Goal: Transaction & Acquisition: Purchase product/service

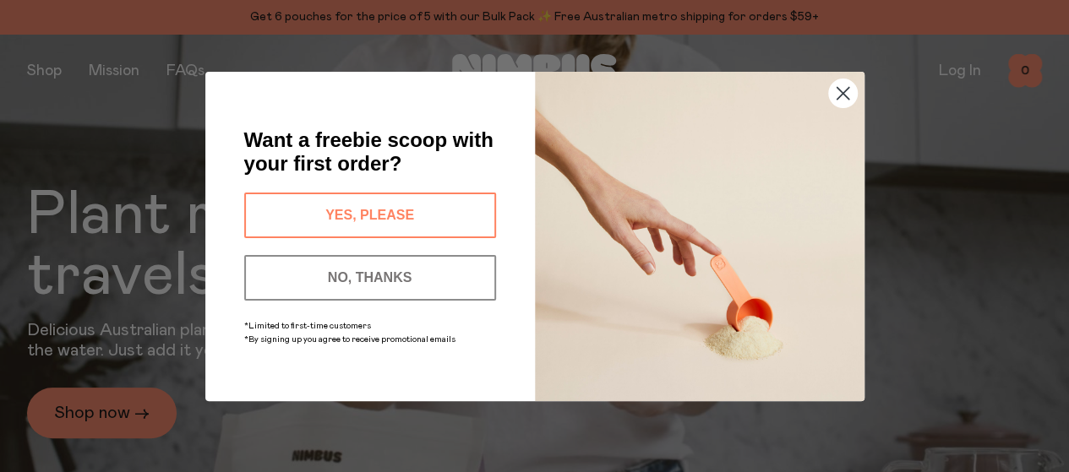
click at [829, 86] on circle "Close dialog" at bounding box center [842, 93] width 28 height 28
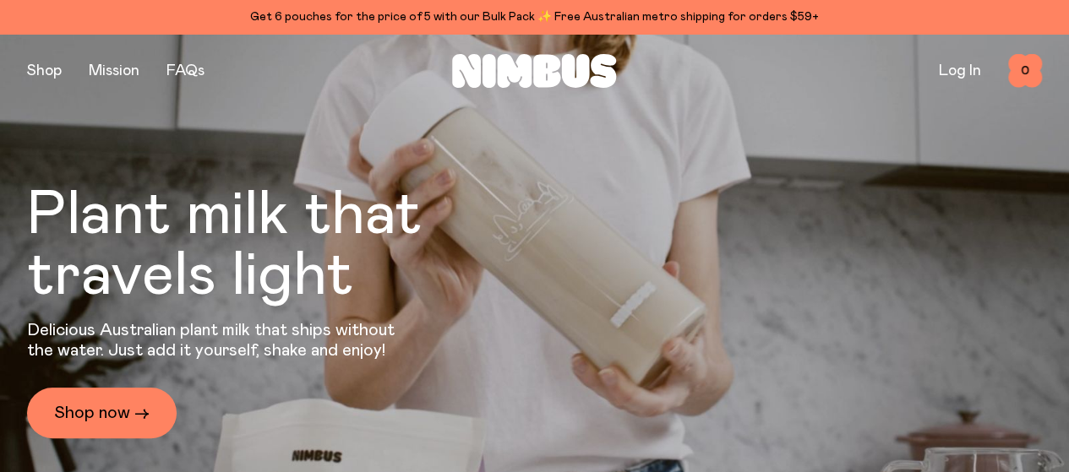
click at [649, 20] on div "Get 6 pouches for the price of 5 with our Bulk Pack ✨ Free Australian metro shi…" at bounding box center [534, 17] width 1014 height 20
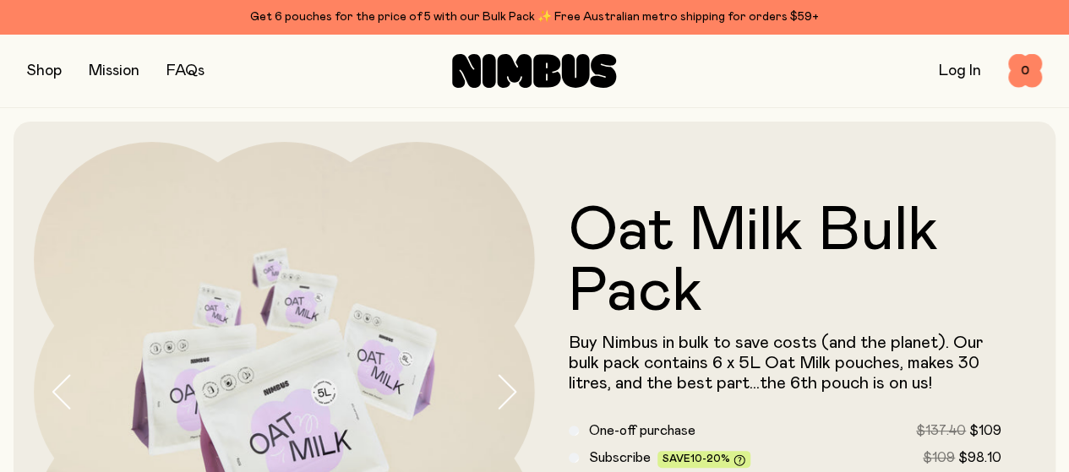
click at [42, 73] on button "button" at bounding box center [44, 71] width 35 height 24
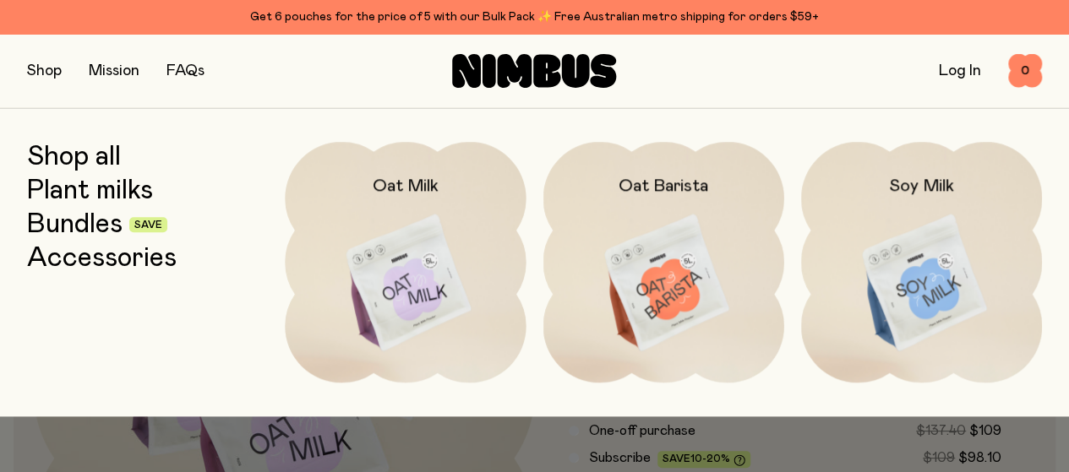
click at [394, 232] on img at bounding box center [405, 283] width 241 height 283
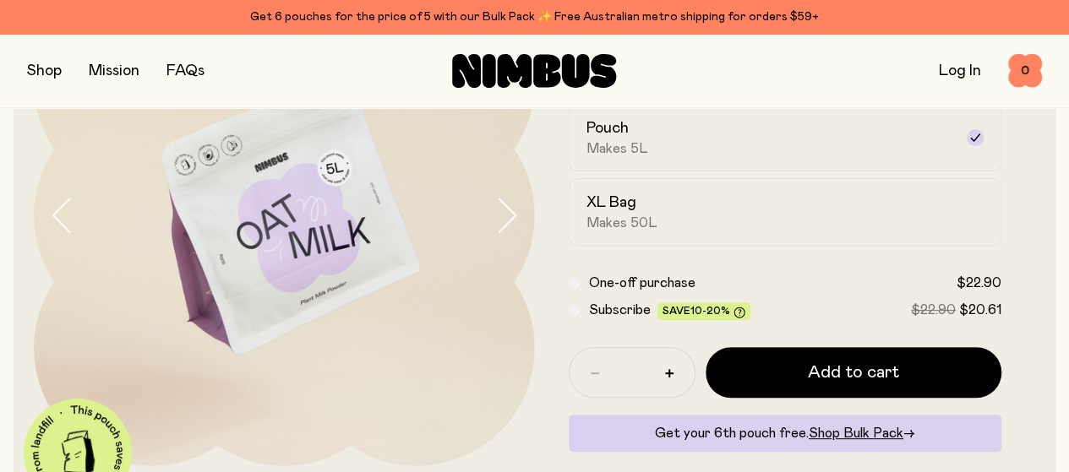
scroll to position [178, 0]
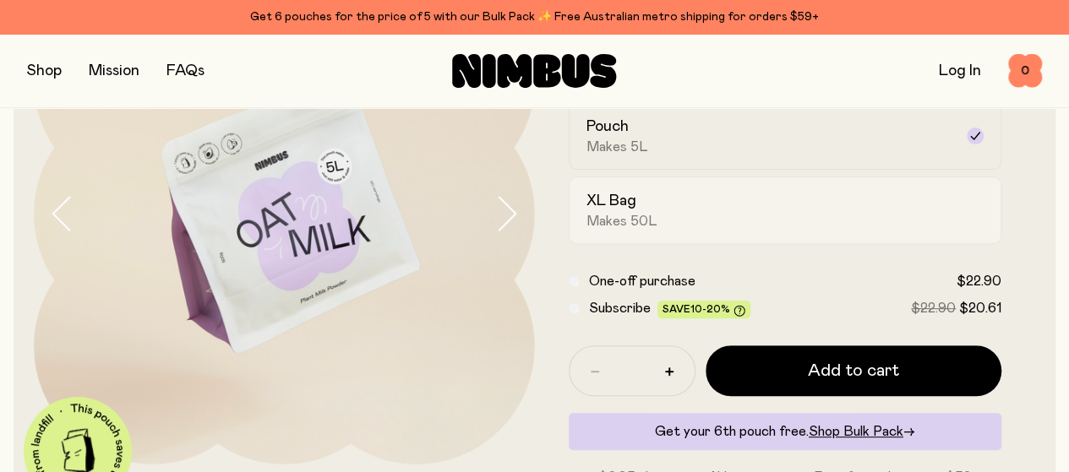
click at [750, 230] on div "XL Bag Makes 50L" at bounding box center [769, 210] width 367 height 39
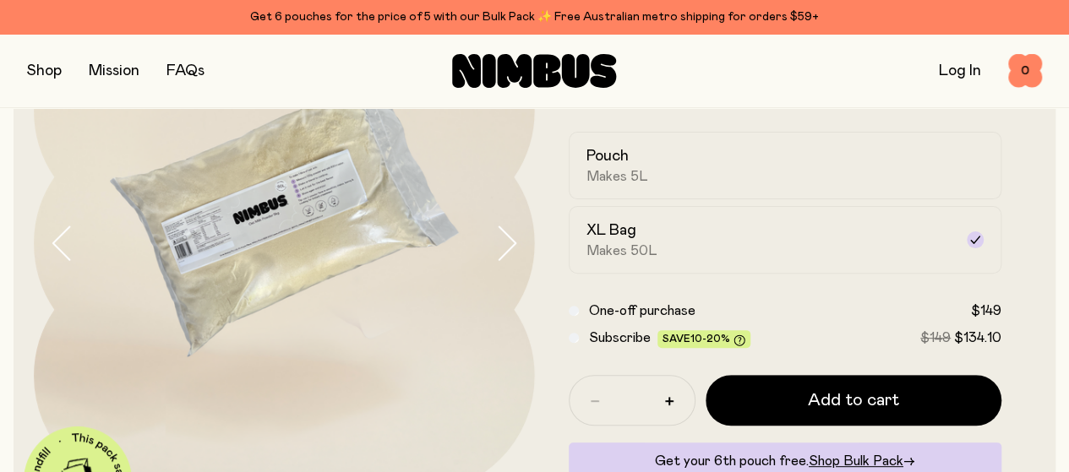
scroll to position [153, 0]
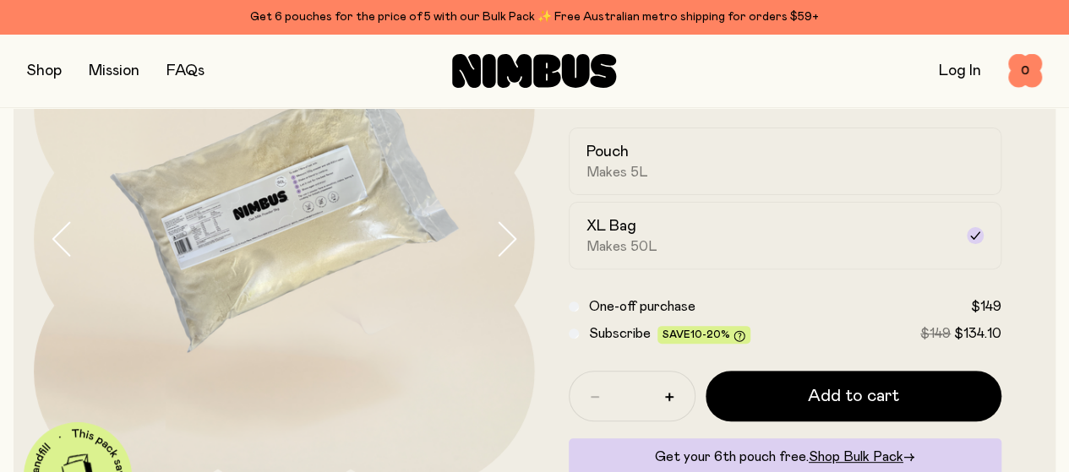
click at [40, 68] on button "button" at bounding box center [44, 71] width 35 height 24
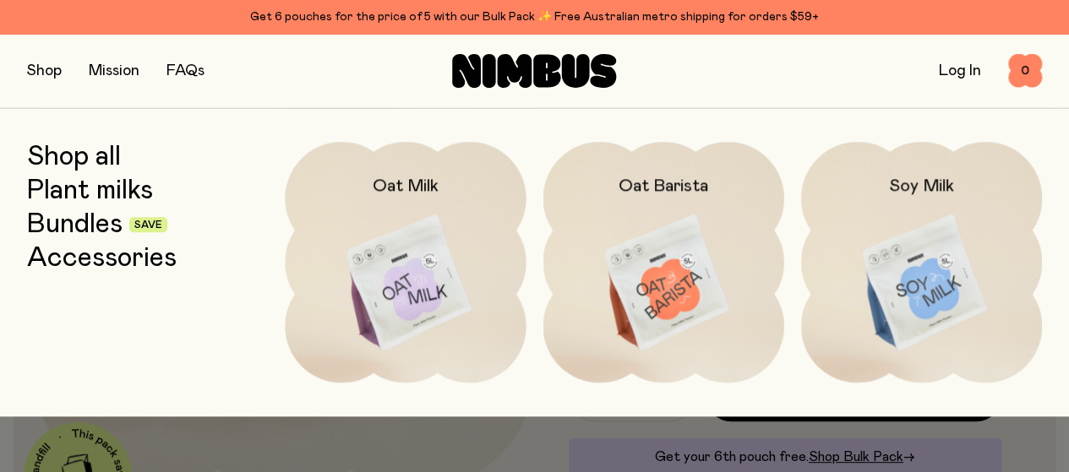
click at [97, 219] on link "Bundles" at bounding box center [74, 224] width 95 height 30
